Goal: Task Accomplishment & Management: Use online tool/utility

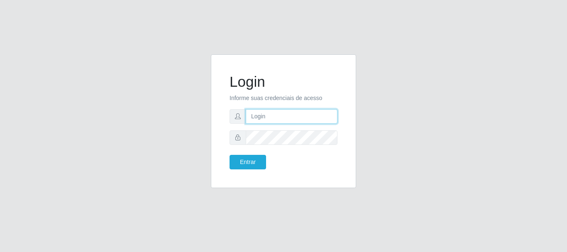
click at [266, 118] on input "text" at bounding box center [292, 116] width 92 height 15
drag, startPoint x: 284, startPoint y: 117, endPoint x: 322, endPoint y: 117, distance: 37.4
click at [322, 117] on input "ian@galiottoAa123456" at bounding box center [292, 116] width 92 height 15
type input "[PERSON_NAME]@[PERSON_NAME]"
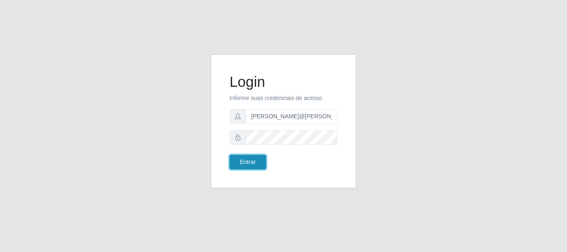
click at [239, 159] on button "Entrar" at bounding box center [248, 162] width 37 height 15
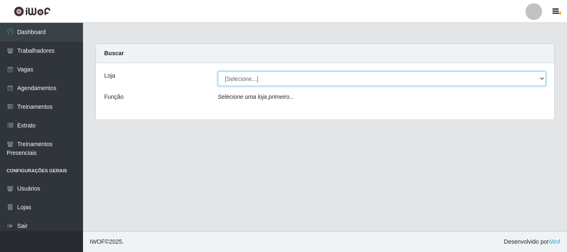
click at [239, 84] on select "[Selecione...] [GEOGRAPHIC_DATA]" at bounding box center [382, 78] width 328 height 15
select select "279"
click at [218, 71] on select "[Selecione...] [GEOGRAPHIC_DATA]" at bounding box center [382, 78] width 328 height 15
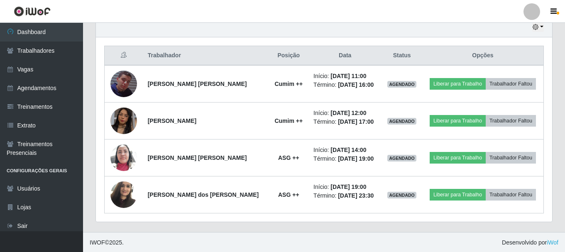
scroll to position [299, 0]
